Goal: Transaction & Acquisition: Download file/media

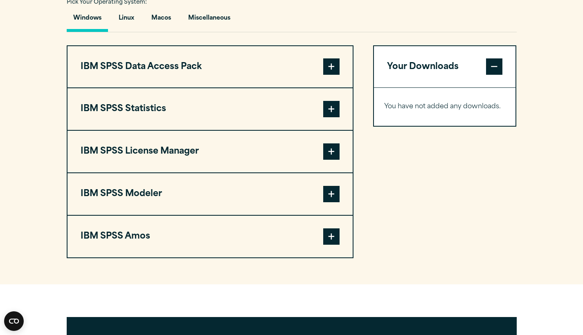
scroll to position [619, 0]
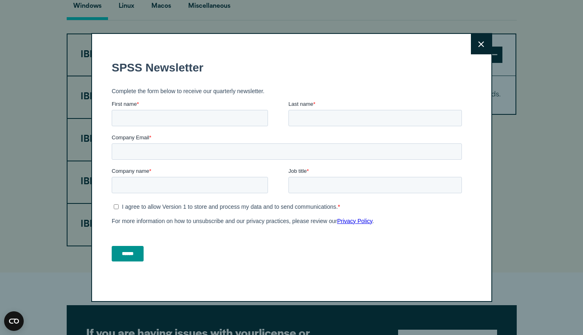
click at [478, 41] on icon at bounding box center [481, 44] width 6 height 6
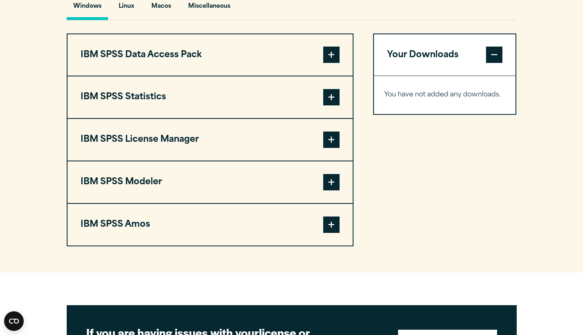
click at [243, 105] on button "IBM SPSS Statistics" at bounding box center [209, 97] width 285 height 42
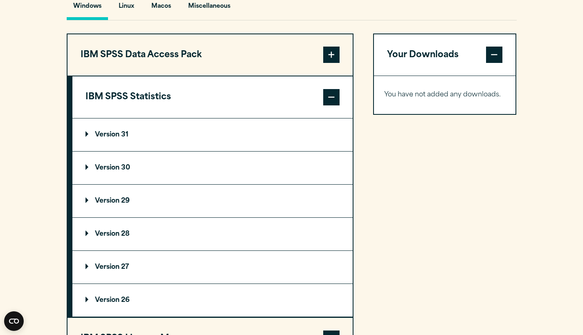
click at [437, 1] on div "Pick Your Operating System: Windows Linux [GEOGRAPHIC_DATA] Miscellaneous" at bounding box center [292, 2] width 450 height 36
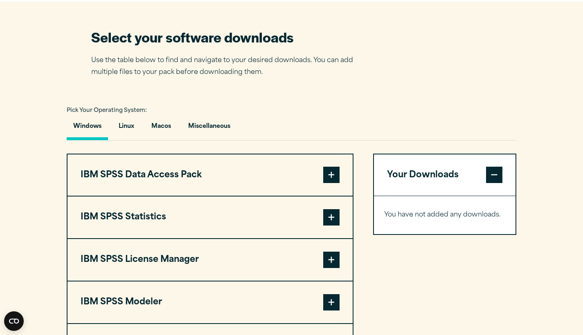
scroll to position [614, 0]
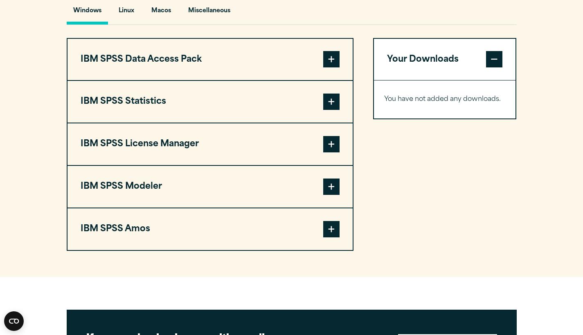
click at [333, 110] on span at bounding box center [331, 102] width 16 height 16
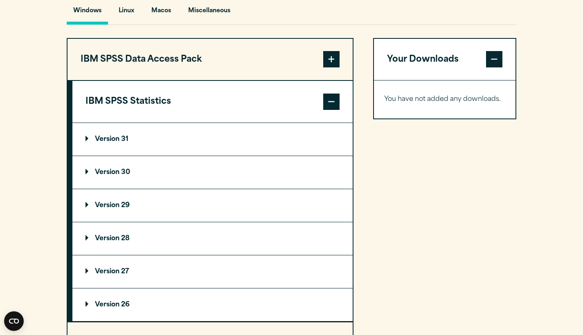
click at [166, 189] on summary "Version 30" at bounding box center [212, 172] width 280 height 33
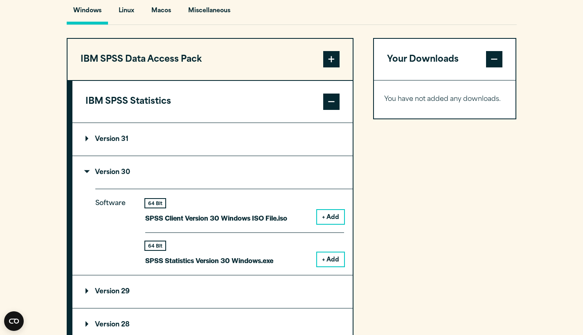
click at [330, 267] on button "+ Add" at bounding box center [330, 260] width 27 height 14
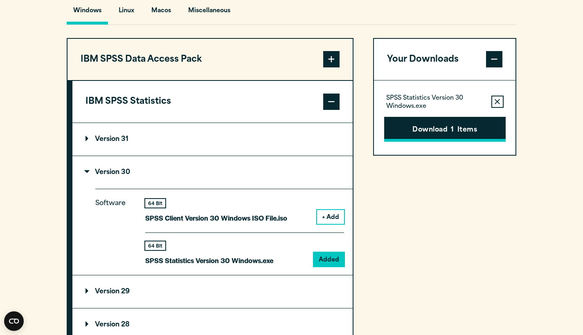
click at [456, 142] on button "Download 1 Items" at bounding box center [444, 129] width 121 height 25
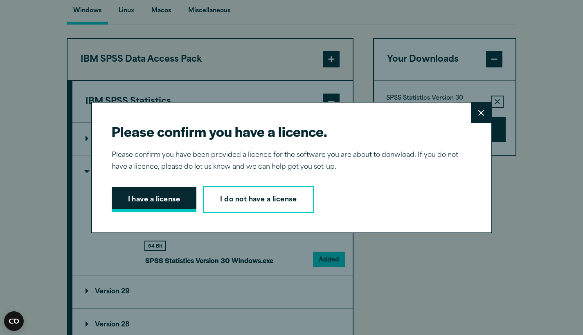
click at [179, 198] on button "I have a license" at bounding box center [154, 199] width 85 height 25
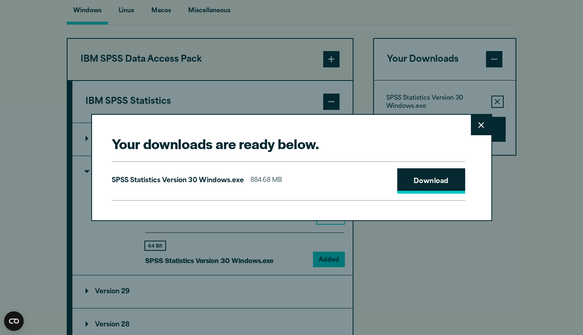
click at [431, 172] on link "Download" at bounding box center [431, 180] width 68 height 25
click at [471, 126] on button "Close" at bounding box center [481, 125] width 20 height 20
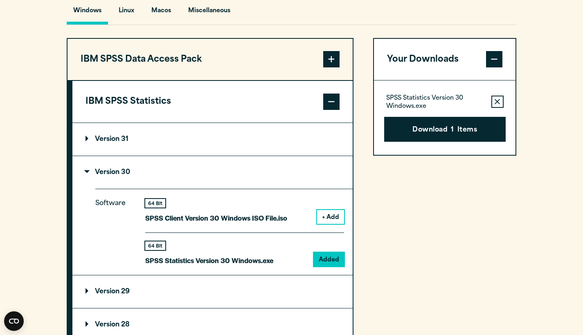
click at [127, 123] on button "IBM SPSS Statistics" at bounding box center [212, 102] width 280 height 42
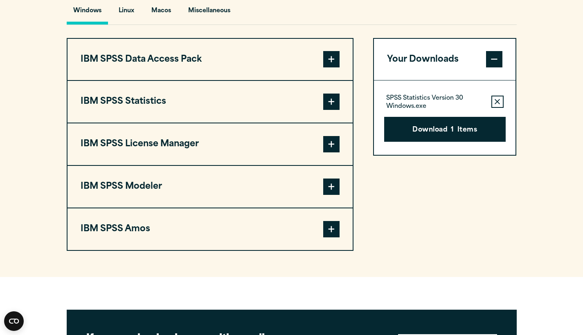
click at [127, 123] on button "IBM SPSS Statistics" at bounding box center [209, 102] width 285 height 42
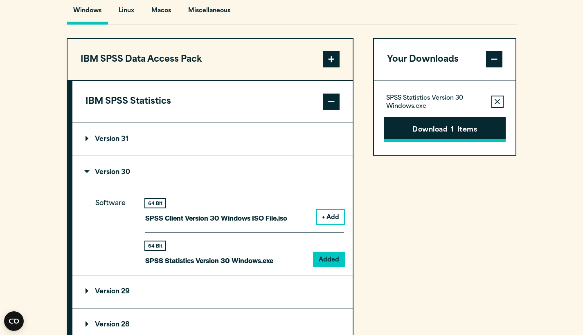
click at [457, 142] on button "Download 1 Items" at bounding box center [444, 129] width 121 height 25
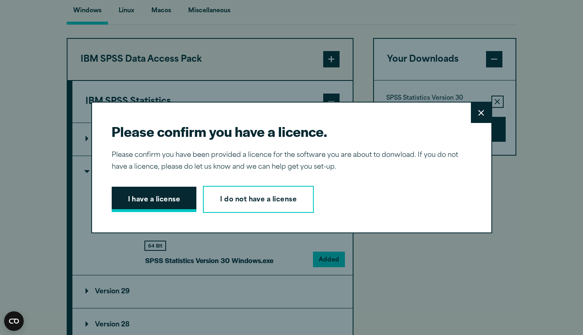
click at [176, 203] on button "I have a license" at bounding box center [154, 199] width 85 height 25
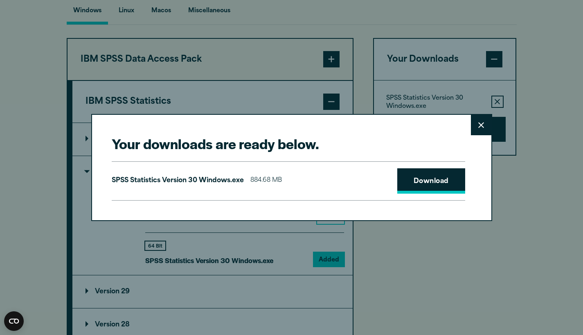
click at [428, 184] on link "Download" at bounding box center [431, 180] width 68 height 25
